Goal: Browse casually

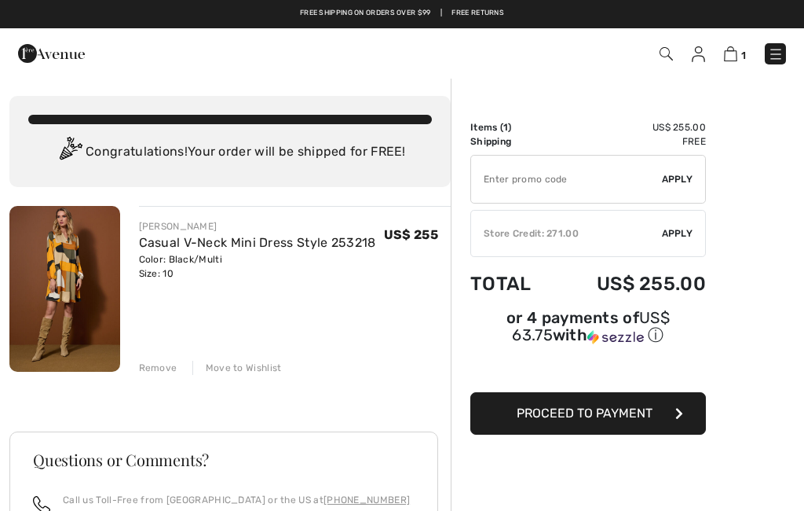
click at [70, 280] on img at bounding box center [64, 289] width 111 height 166
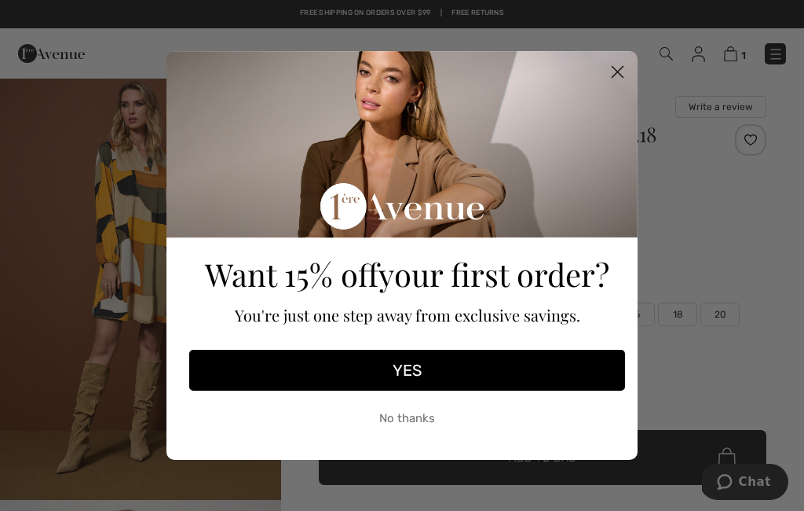
click at [615, 75] on icon "Close dialog" at bounding box center [618, 72] width 11 height 11
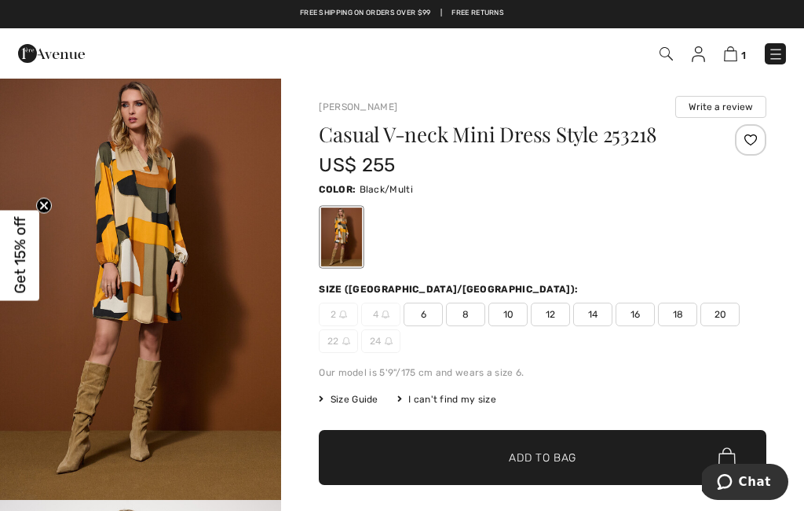
click at [167, 303] on img "1 / 6" at bounding box center [140, 288] width 281 height 423
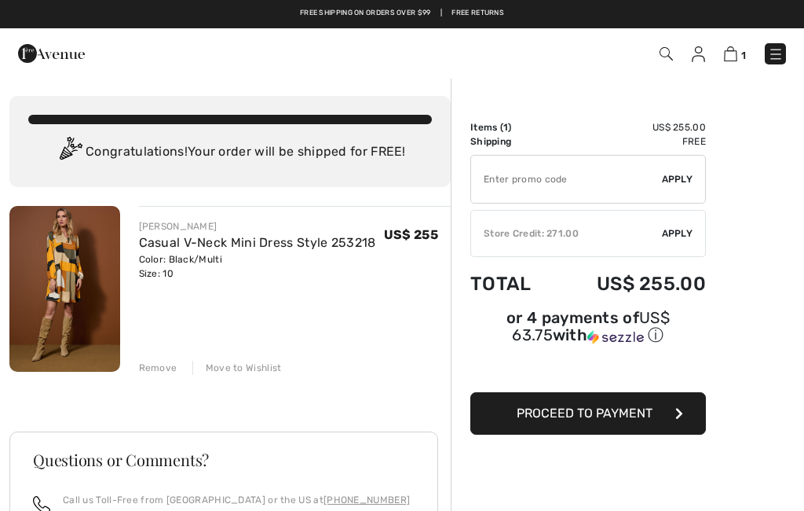
click at [70, 346] on img at bounding box center [64, 289] width 111 height 166
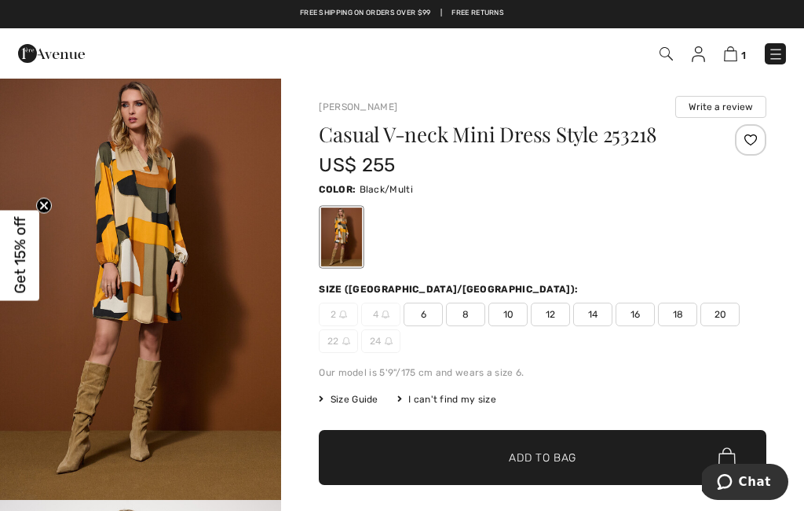
click at [180, 276] on img "1 / 6" at bounding box center [140, 288] width 281 height 423
